Goal: Information Seeking & Learning: Learn about a topic

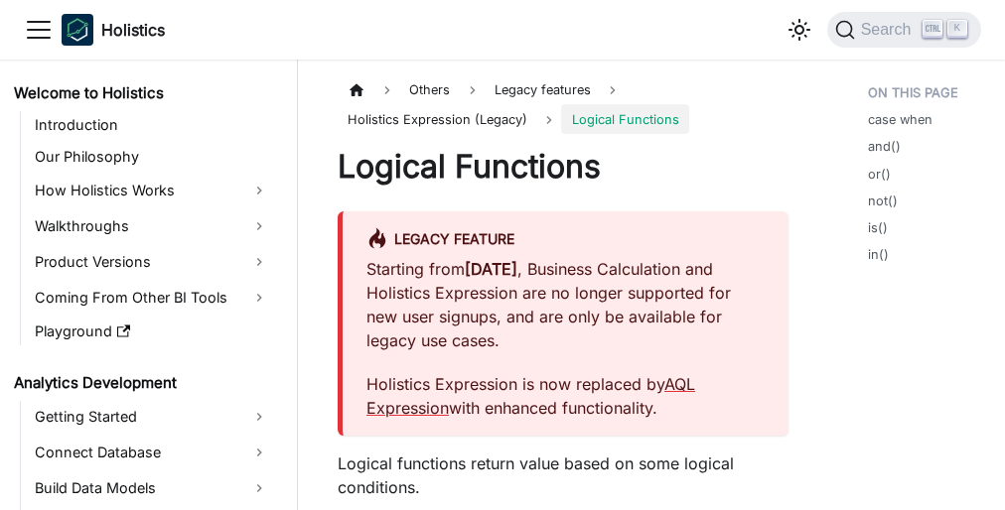
click at [502, 255] on div "Legacy Feature Starting from [DATE] , Business Calculation and Holistics Expres…" at bounding box center [563, 324] width 451 height 225
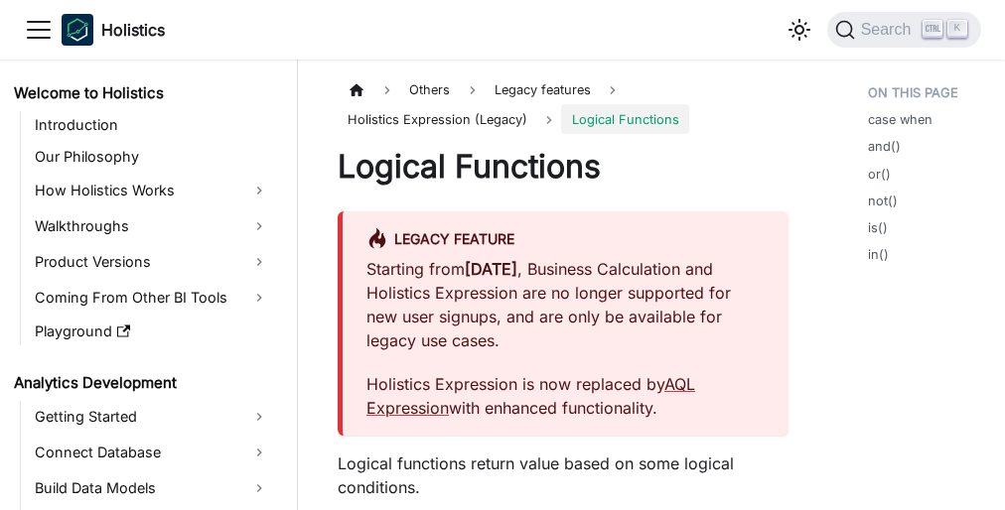
click at [502, 255] on div "Legacy Feature Starting from [DATE] , Business Calculation and Holistics Expres…" at bounding box center [563, 324] width 451 height 225
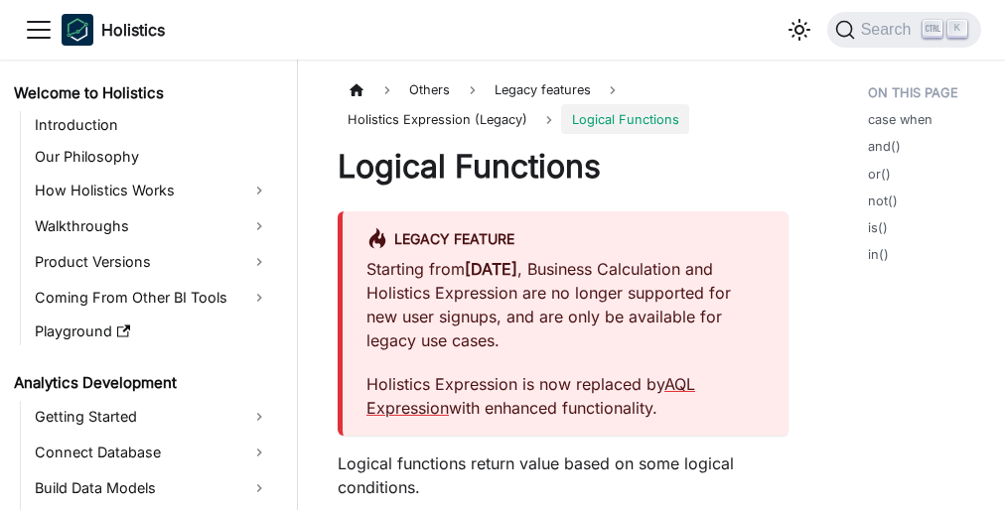
click at [502, 255] on div "Legacy Feature Starting from [DATE] , Business Calculation and Holistics Expres…" at bounding box center [563, 324] width 451 height 225
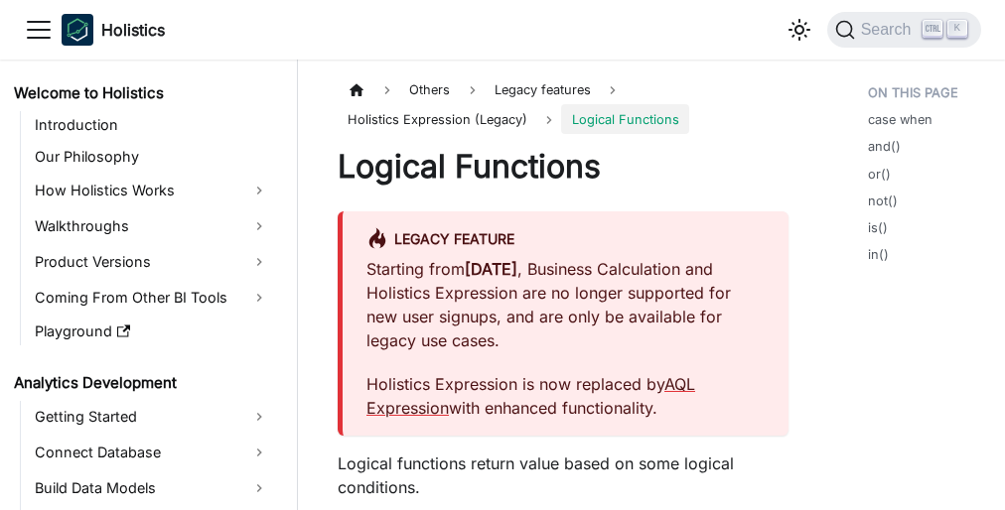
click at [502, 255] on div "Legacy Feature Starting from [DATE] , Business Calculation and Holistics Expres…" at bounding box center [563, 324] width 451 height 225
